Goal: Use online tool/utility: Utilize a website feature to perform a specific function

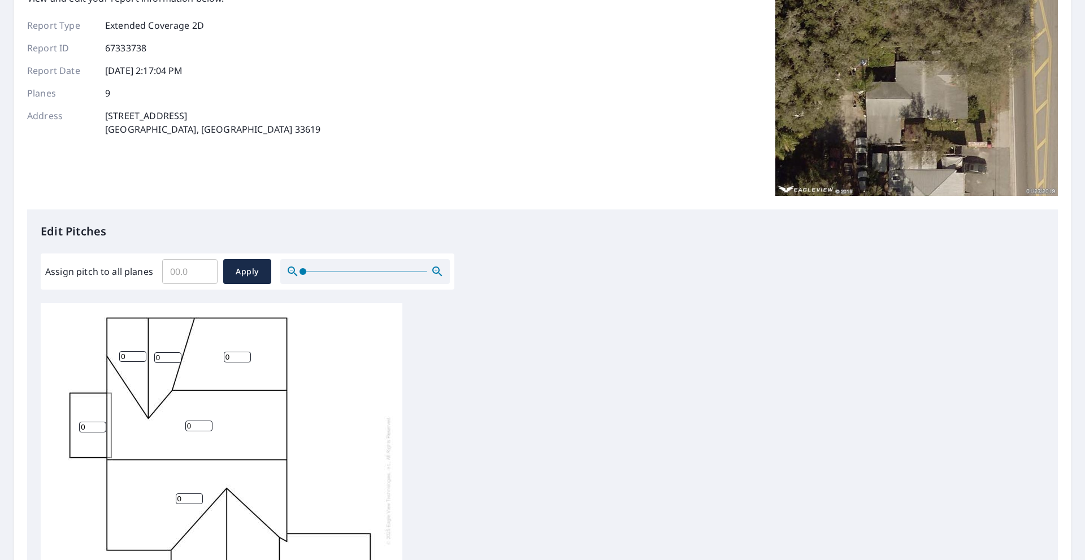
scroll to position [110, 0]
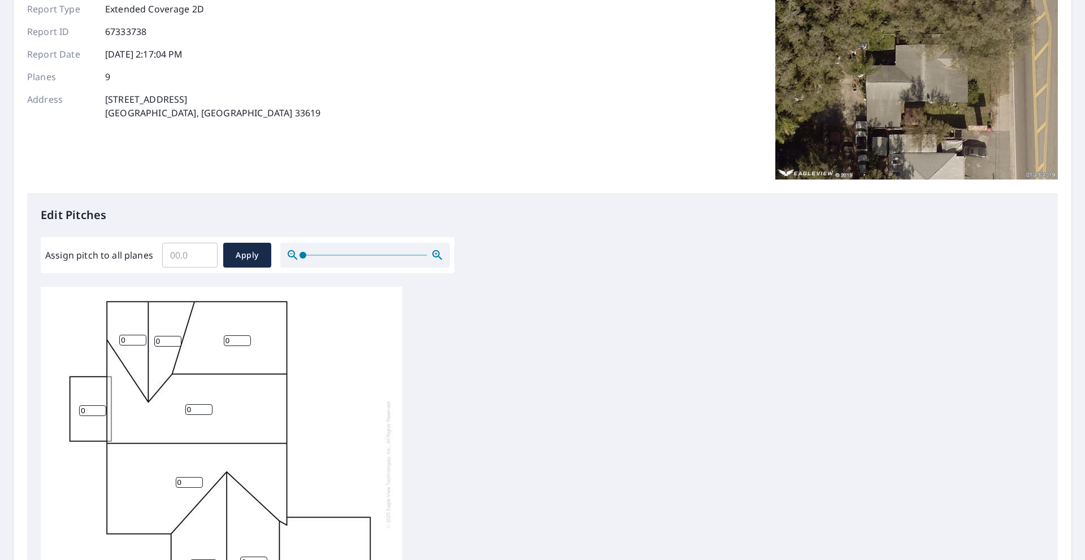
click at [233, 340] on input "0" at bounding box center [237, 341] width 27 height 11
drag, startPoint x: 210, startPoint y: 340, endPoint x: 196, endPoint y: 340, distance: 13.6
click at [196, 340] on div "0 0 0 0 0 0 0 0 0" at bounding box center [222, 464] width 362 height 355
type input "1"
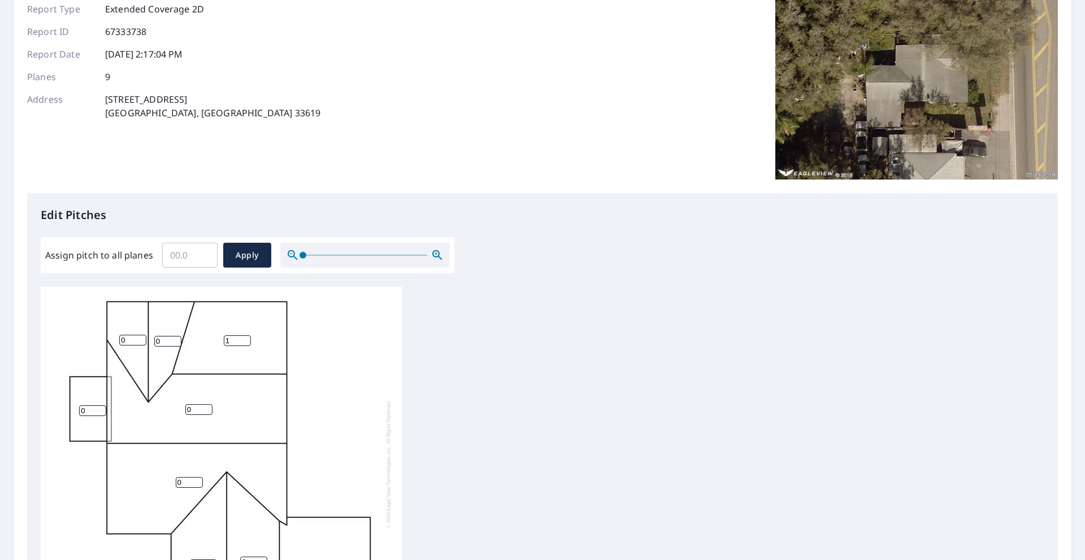
drag, startPoint x: 86, startPoint y: 411, endPoint x: 58, endPoint y: 410, distance: 28.3
click at [60, 410] on div "0 0 0 1 0 0 0 0 0" at bounding box center [222, 464] width 362 height 355
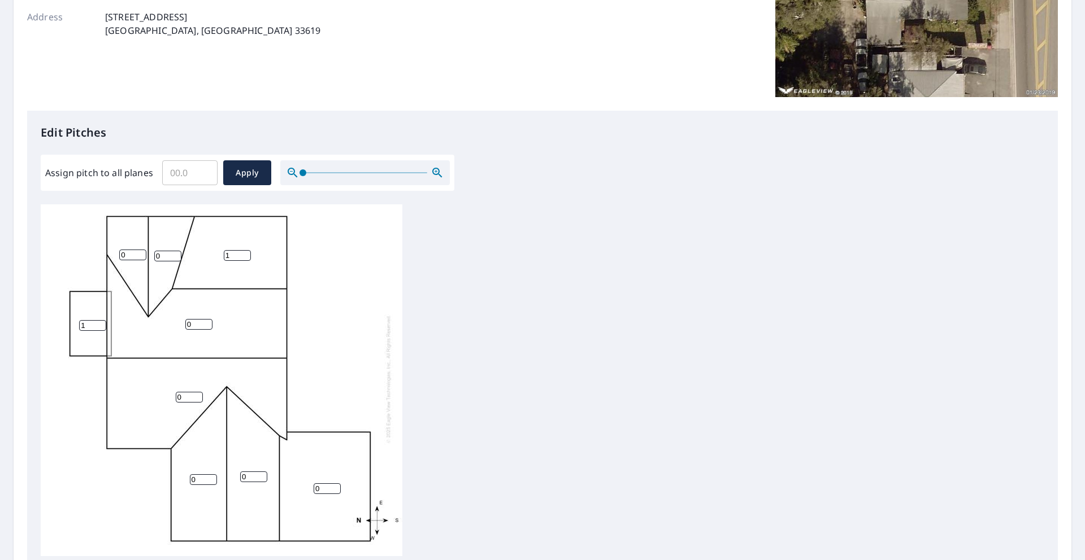
scroll to position [203, 0]
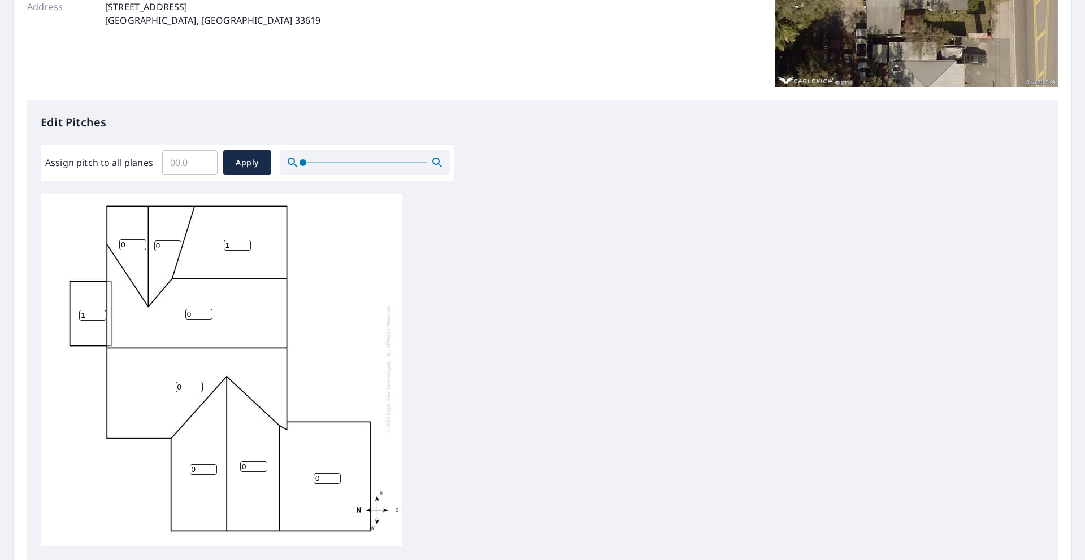
type input "1"
drag, startPoint x: 324, startPoint y: 472, endPoint x: 290, endPoint y: 473, distance: 34.5
click at [290, 473] on div "0 0 0 1 0 0 0 0 1" at bounding box center [222, 369] width 362 height 355
type input "1"
drag, startPoint x: 126, startPoint y: 236, endPoint x: 101, endPoint y: 236, distance: 25.4
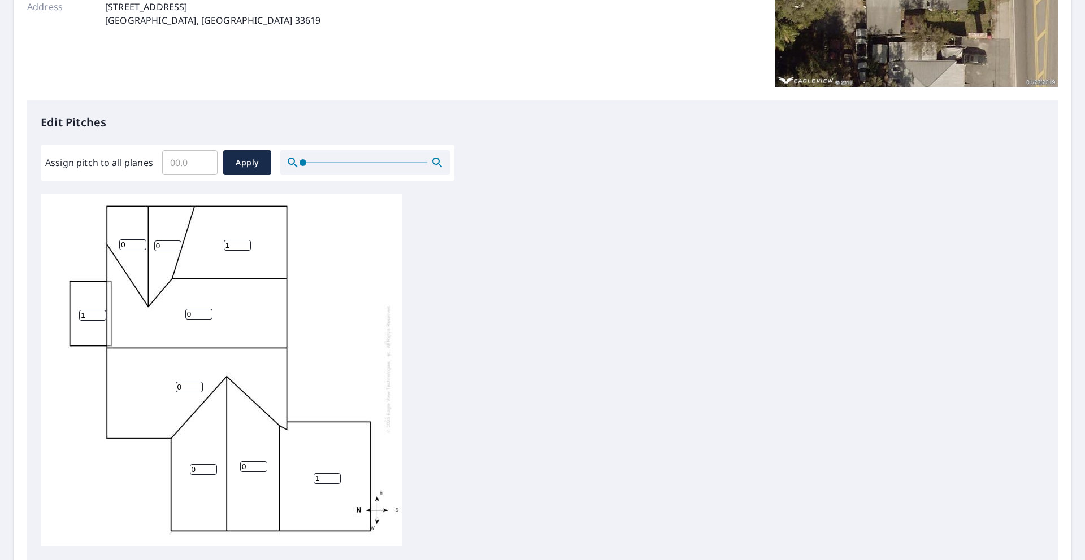
click at [101, 236] on div "0 0 1 1 0 0 0 0 1" at bounding box center [222, 369] width 362 height 355
type input "4"
drag, startPoint x: 161, startPoint y: 238, endPoint x: 139, endPoint y: 237, distance: 22.0
click at [140, 238] on div "0 0 1 1 0 0 0 4 1" at bounding box center [222, 369] width 362 height 355
type input "4"
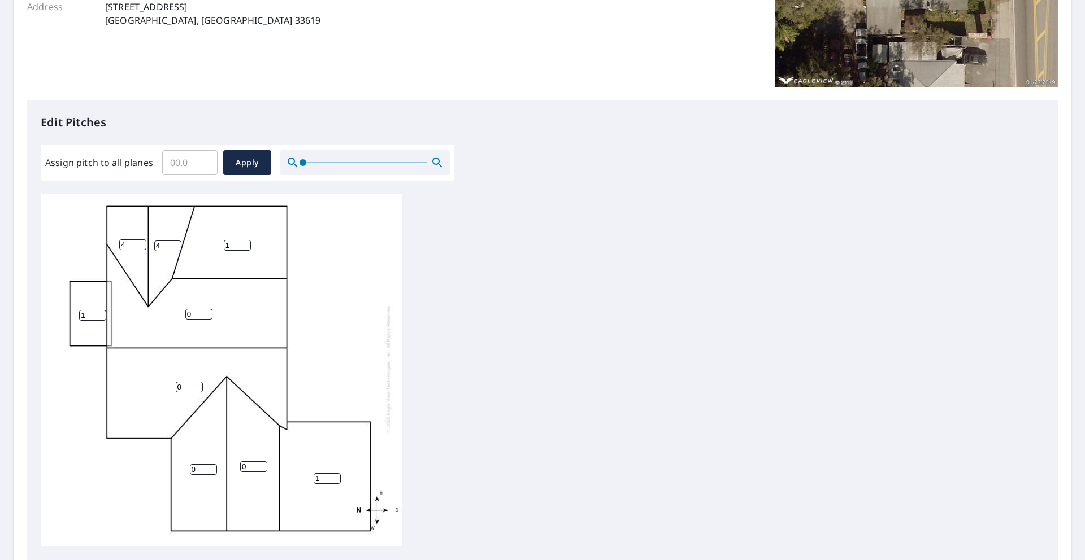
drag, startPoint x: 197, startPoint y: 303, endPoint x: 166, endPoint y: 311, distance: 32.2
click at [166, 304] on div "0 0 1 1 0 0 4 4 1" at bounding box center [222, 369] width 362 height 355
type input "4"
drag, startPoint x: 182, startPoint y: 375, endPoint x: 154, endPoint y: 375, distance: 28.2
click at [154, 375] on div "0 4 1 1 0 0 4 4 1" at bounding box center [222, 369] width 362 height 355
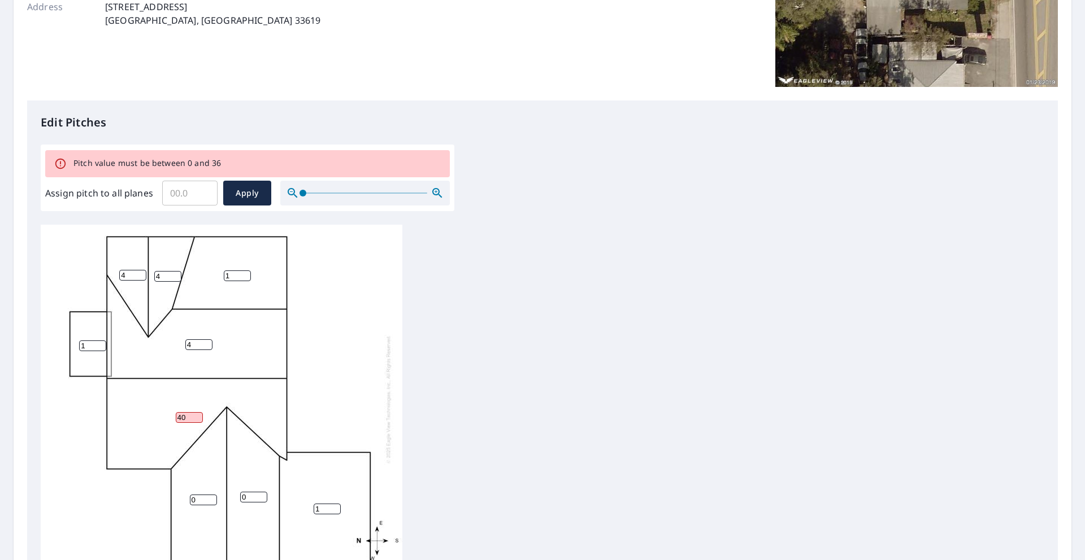
click at [185, 412] on input "40" at bounding box center [189, 417] width 27 height 11
drag, startPoint x: 187, startPoint y: 409, endPoint x: 160, endPoint y: 409, distance: 27.1
click at [160, 409] on div "40 4 1 1 0 0 4 4 1" at bounding box center [222, 399] width 362 height 355
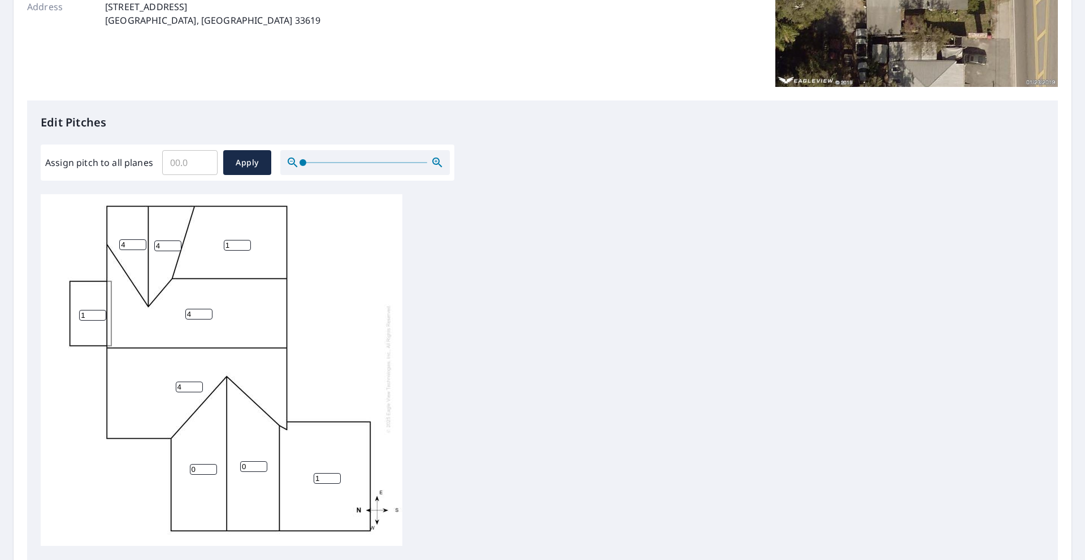
type input "4"
drag, startPoint x: 199, startPoint y: 461, endPoint x: 172, endPoint y: 461, distance: 27.7
click at [172, 461] on div "4 4 1 1 0 0 4 4 1" at bounding box center [222, 369] width 362 height 355
type input "4"
drag, startPoint x: 250, startPoint y: 459, endPoint x: 222, endPoint y: 458, distance: 28.3
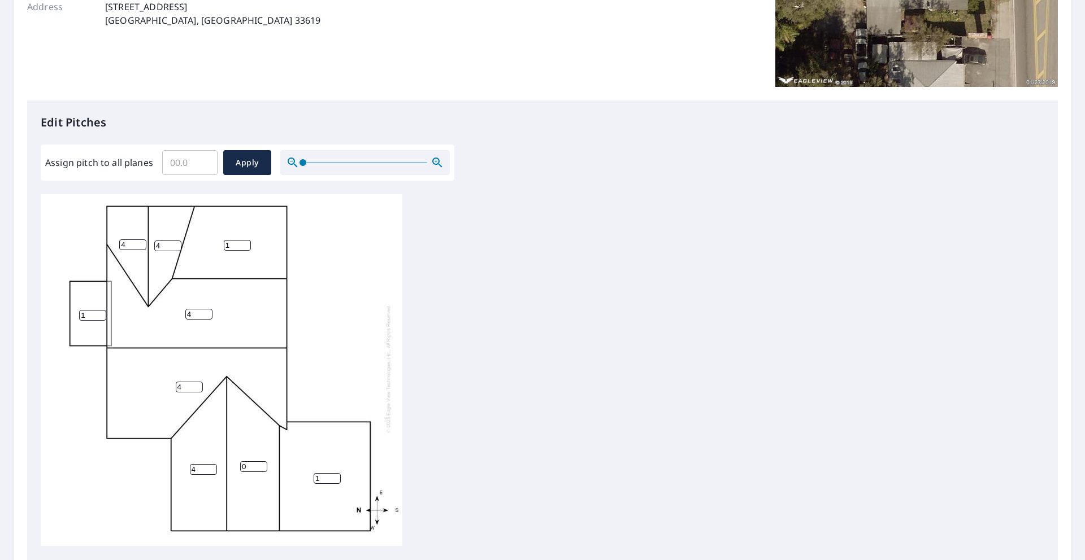
click at [220, 458] on div "4 4 1 1 4 0 4 4 1" at bounding box center [222, 369] width 362 height 355
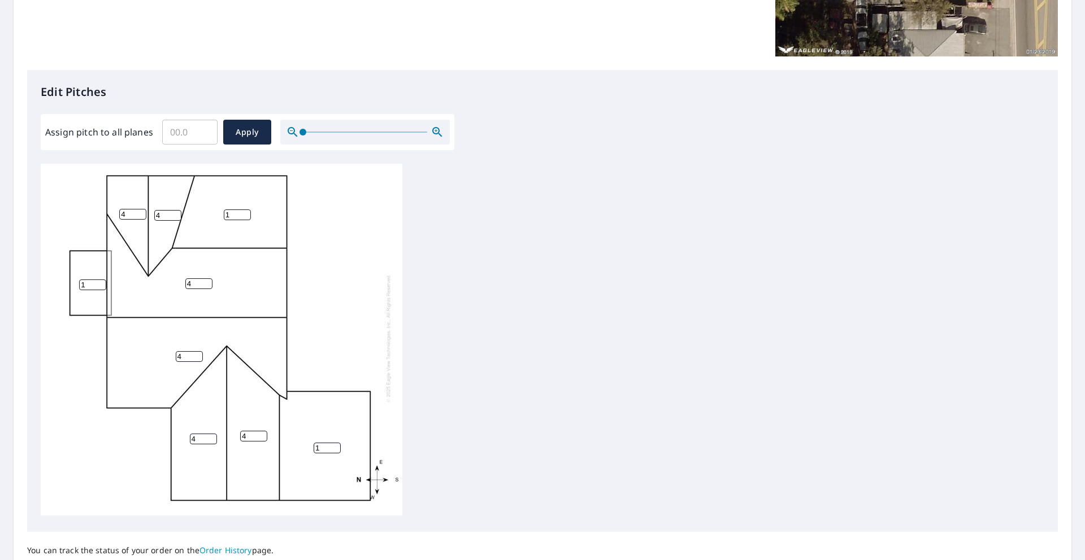
scroll to position [287, 0]
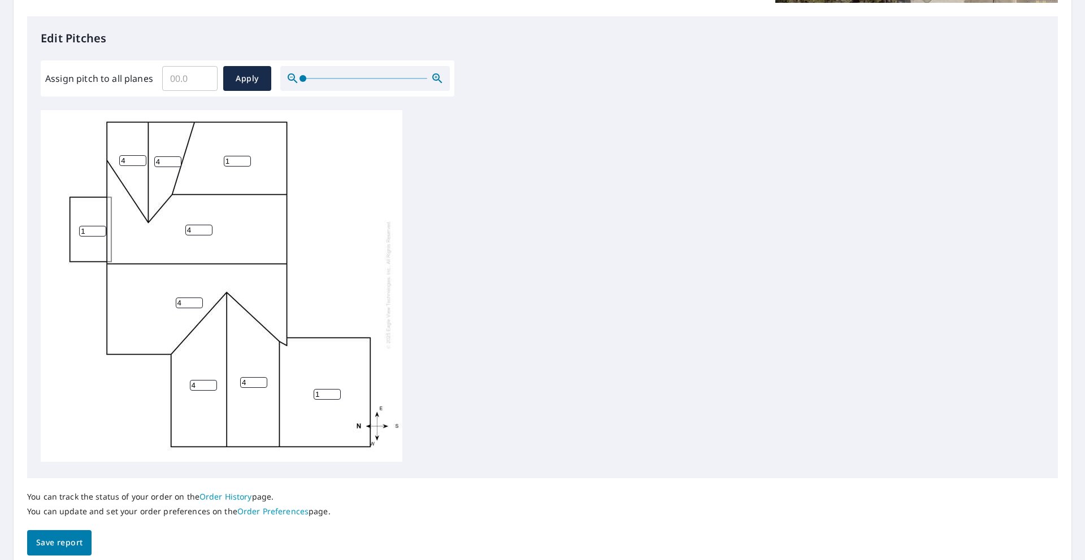
type input "4"
click at [61, 537] on span "Save report" at bounding box center [59, 543] width 46 height 14
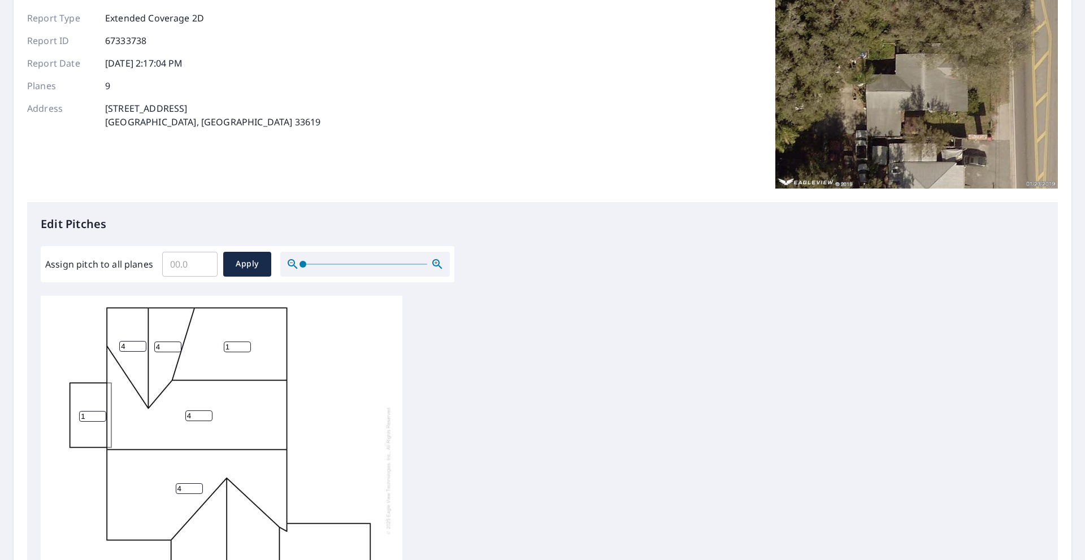
scroll to position [0, 0]
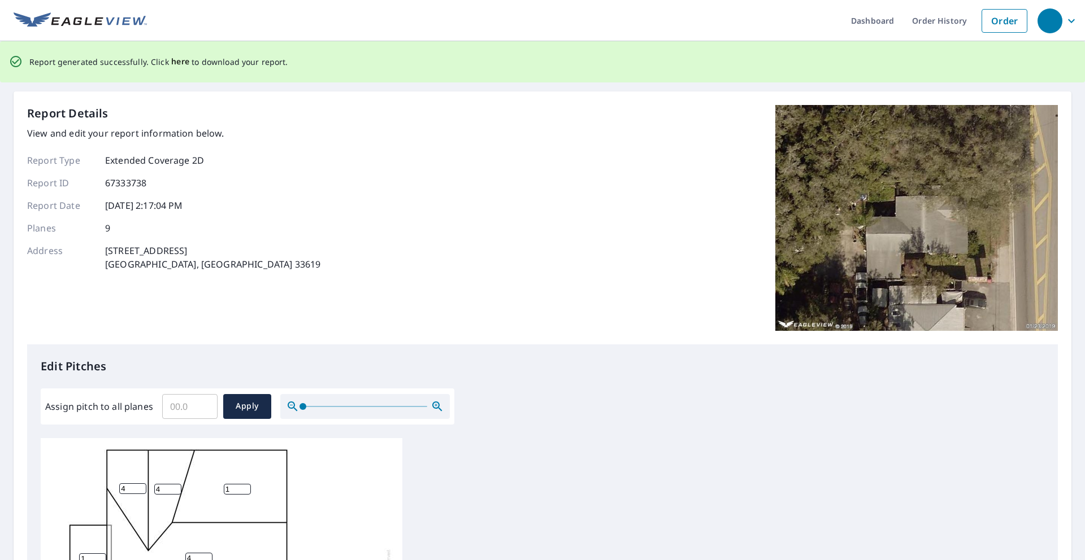
click at [176, 64] on span "here" at bounding box center [180, 62] width 19 height 14
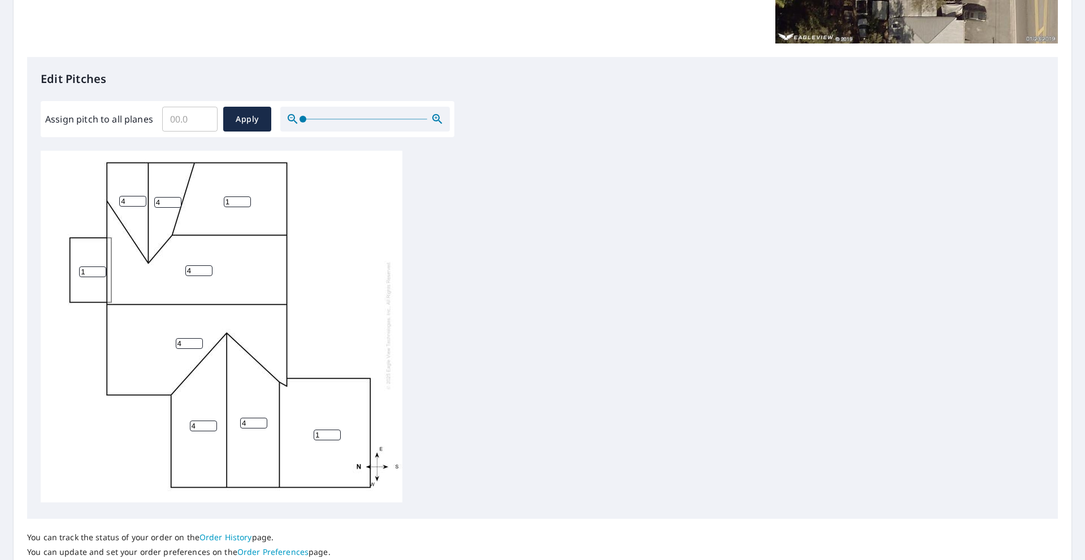
scroll to position [334, 0]
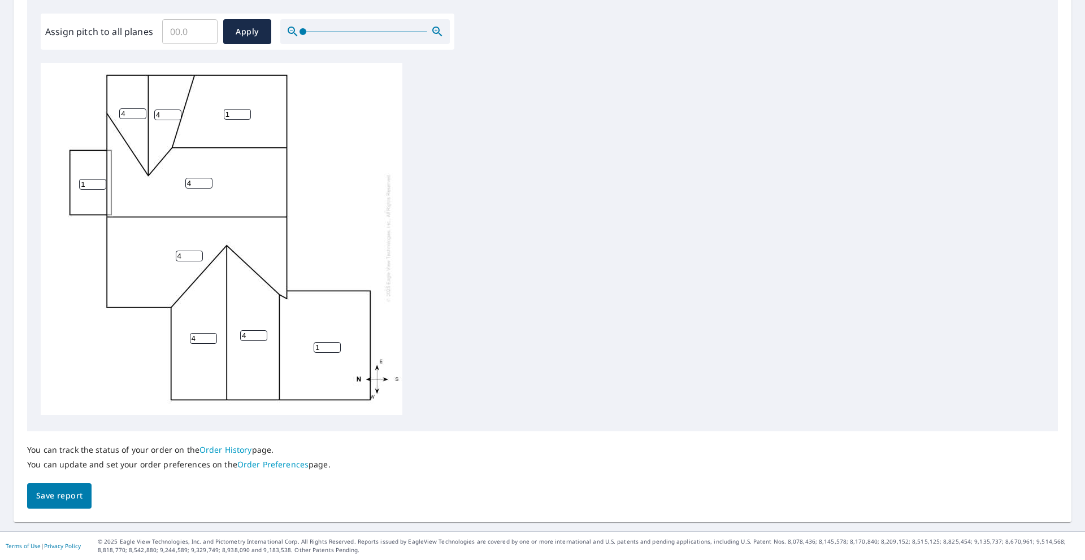
click at [72, 502] on span "Save report" at bounding box center [59, 496] width 46 height 14
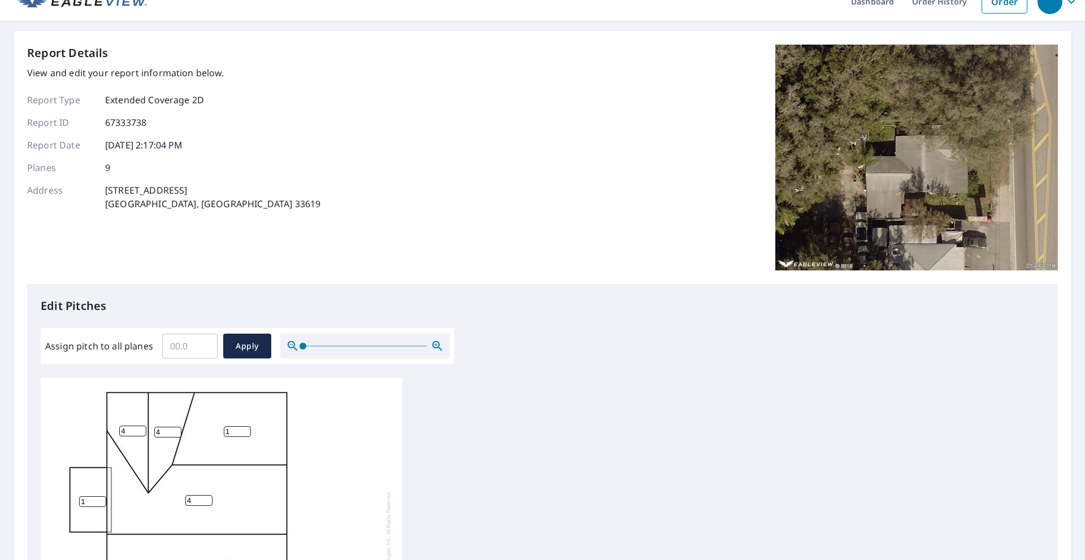
scroll to position [0, 0]
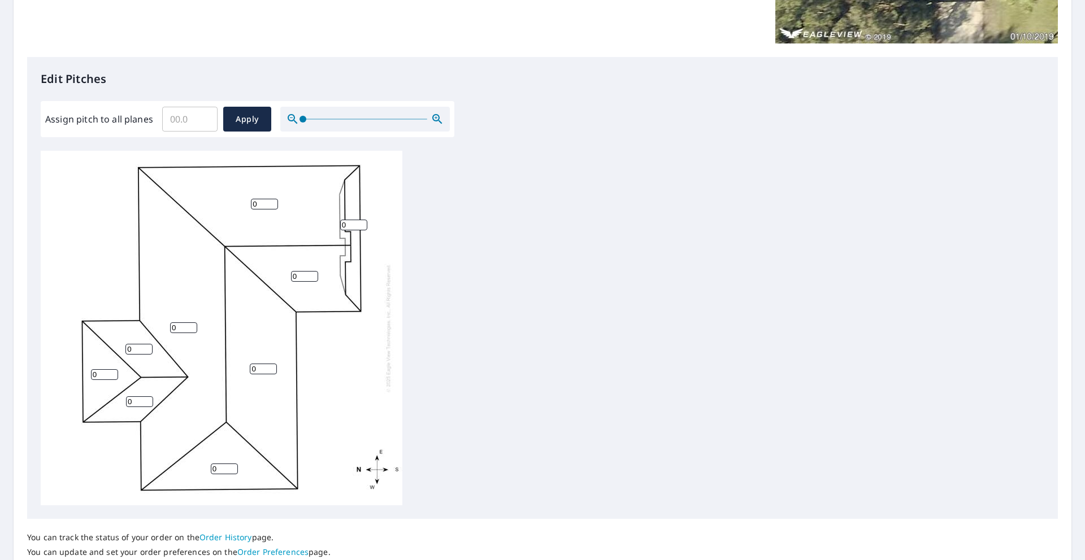
scroll to position [247, 0]
click at [183, 122] on input "Assign pitch to all planes" at bounding box center [189, 118] width 55 height 32
type input "5"
click at [238, 117] on span "Apply" at bounding box center [247, 118] width 30 height 14
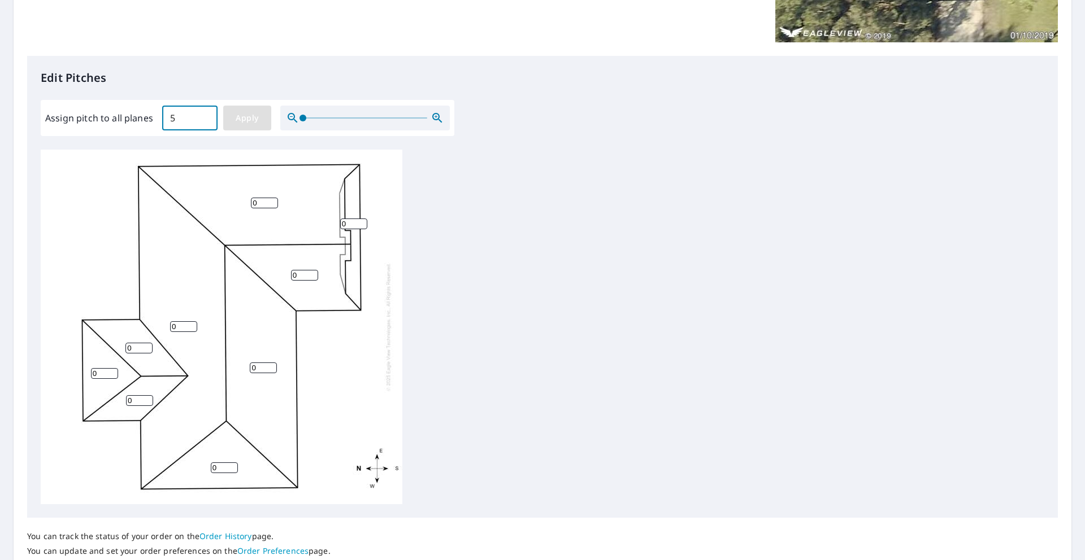
type input "5"
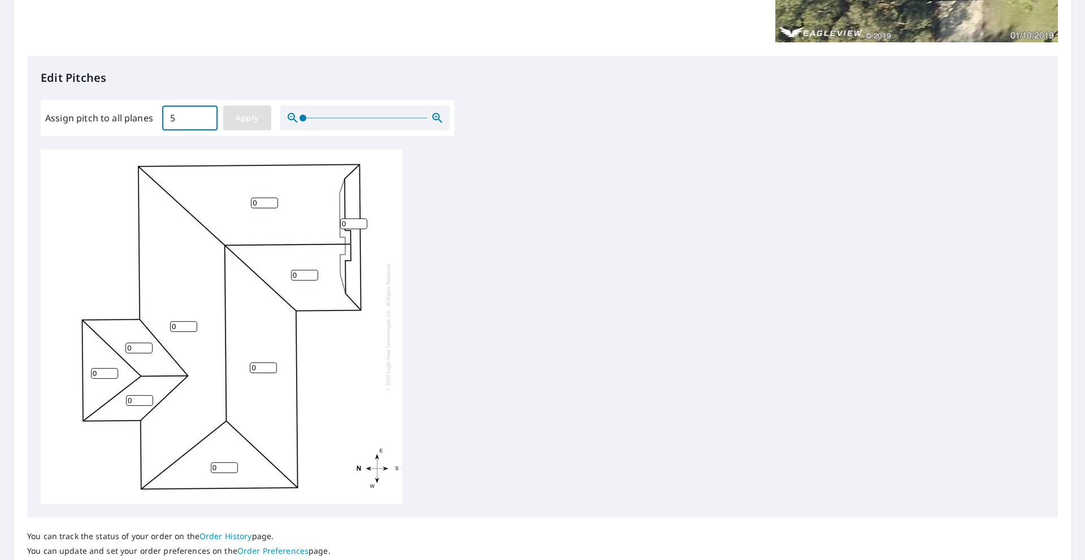
type input "5"
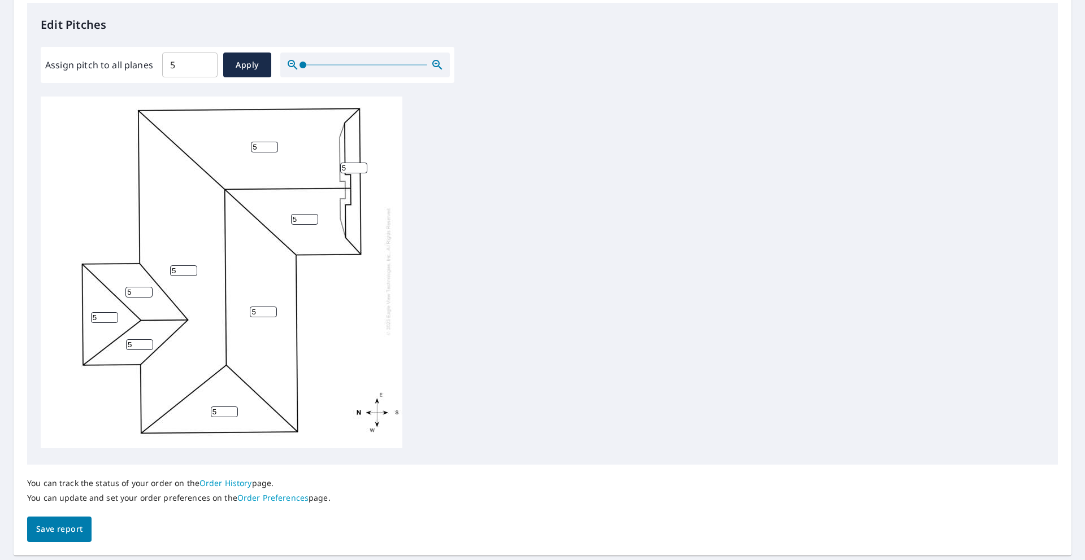
scroll to position [334, 0]
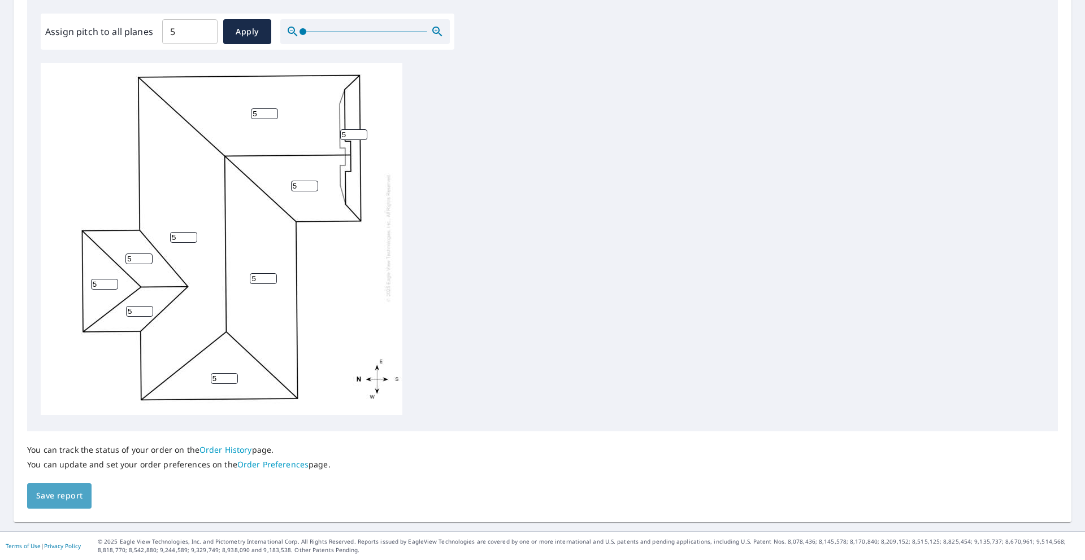
click at [66, 492] on span "Save report" at bounding box center [59, 496] width 46 height 14
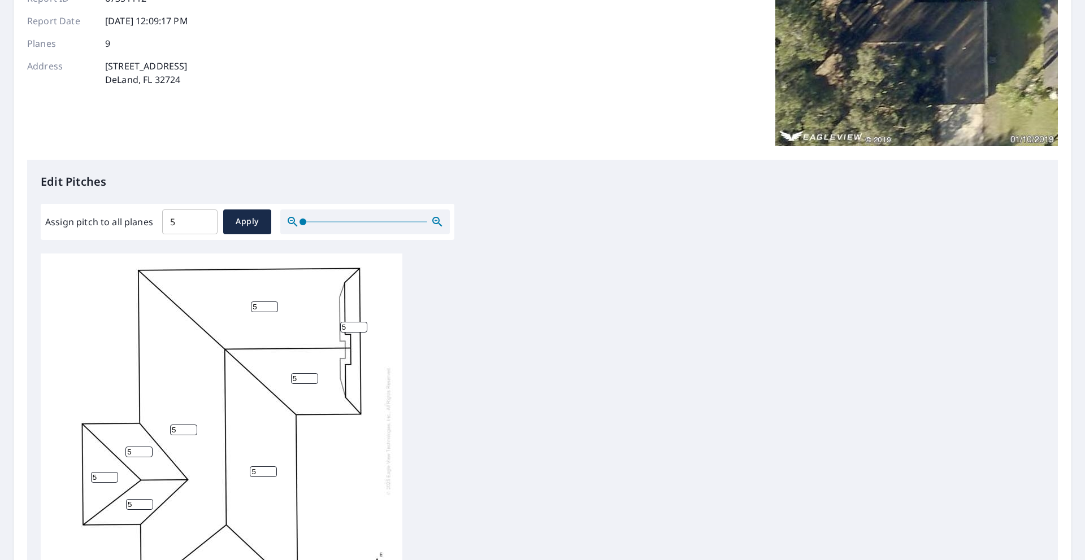
scroll to position [0, 0]
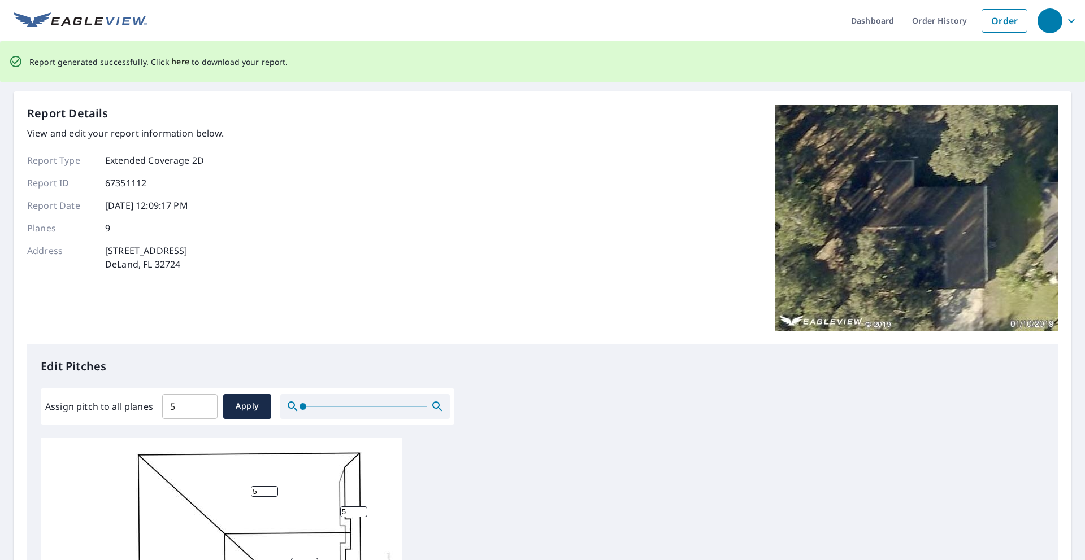
click at [175, 60] on span "here" at bounding box center [180, 62] width 19 height 14
